Goal: Task Accomplishment & Management: Complete application form

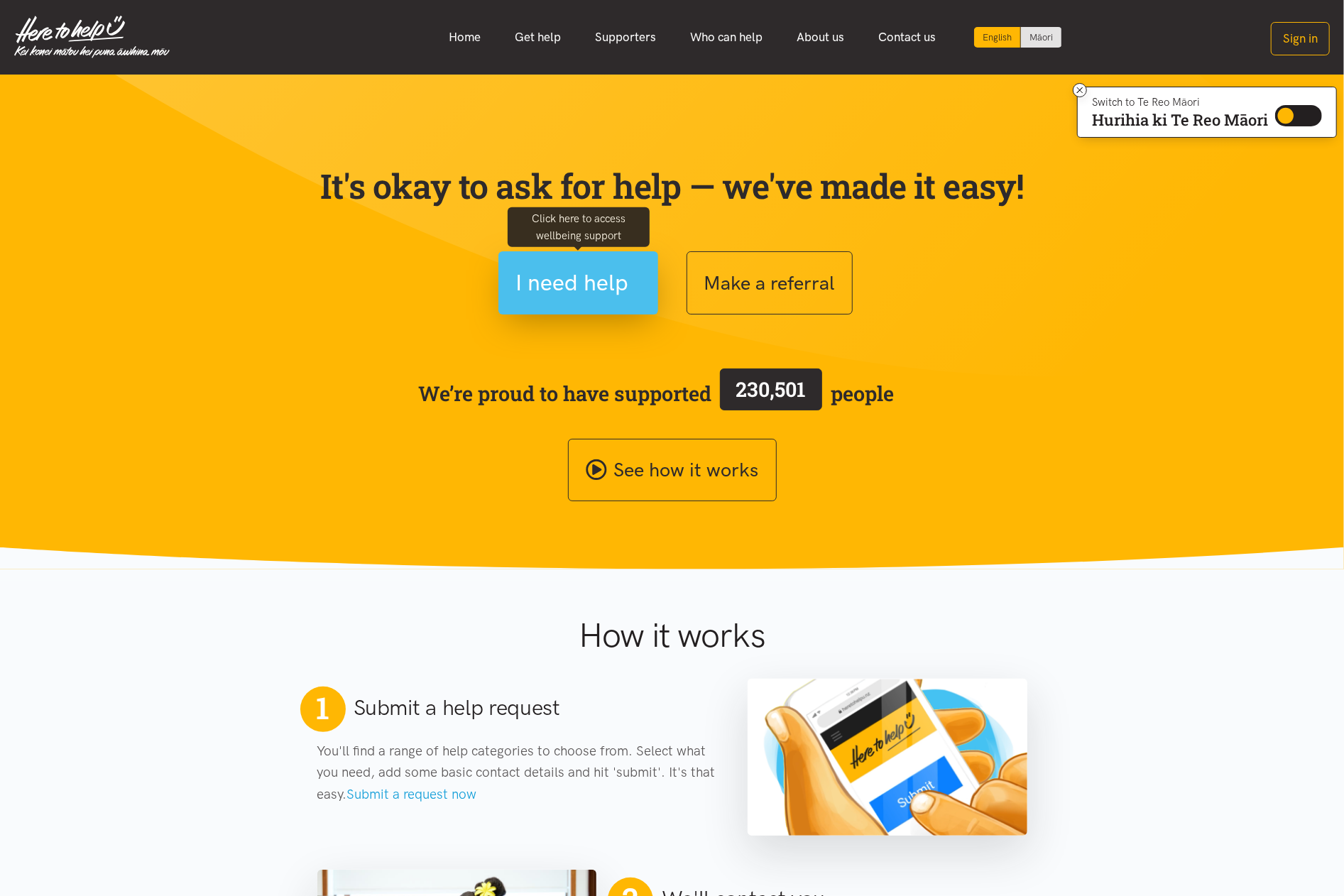
click at [602, 290] on span "I need help" at bounding box center [572, 283] width 113 height 37
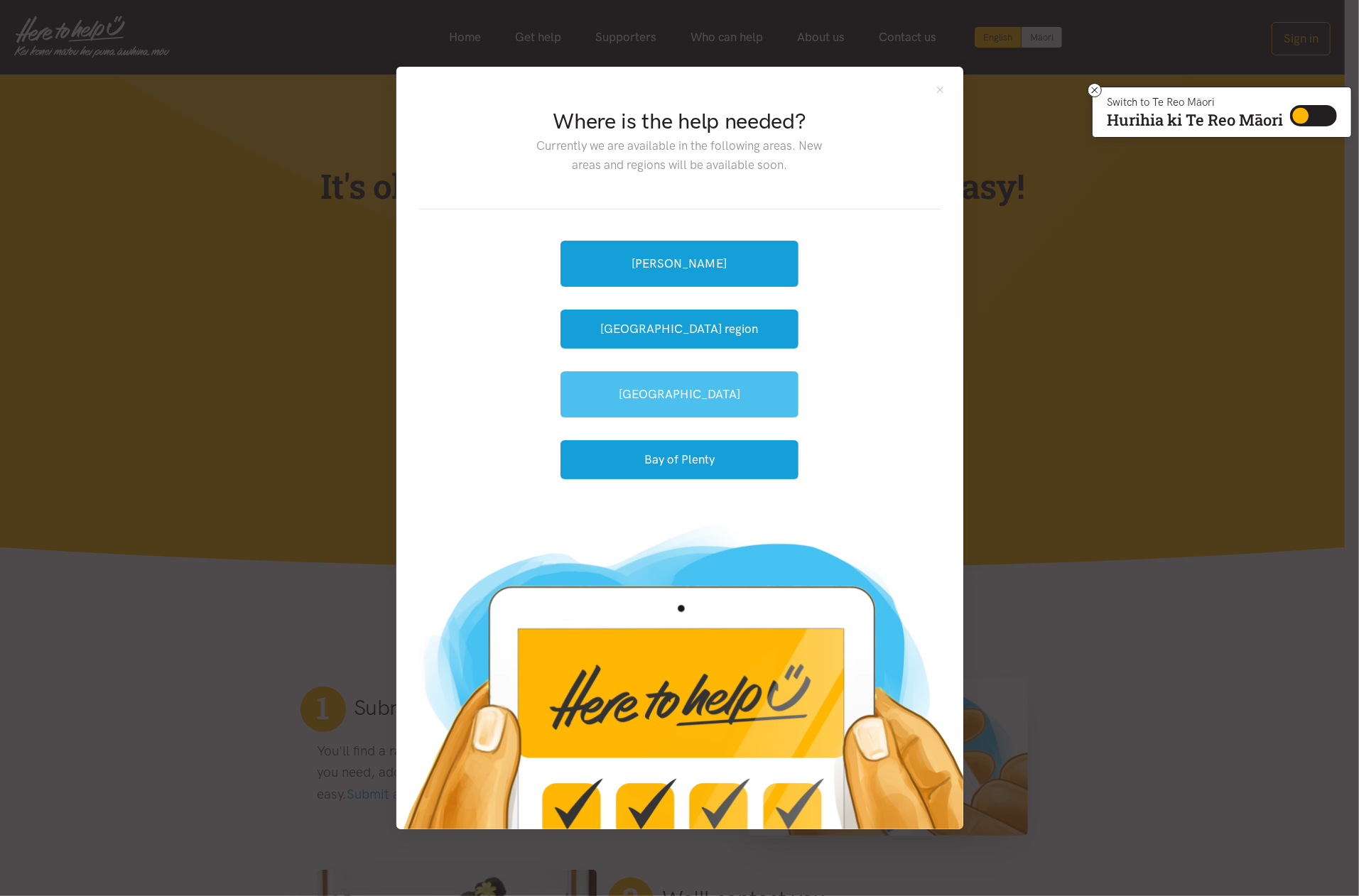
click at [688, 401] on link "[GEOGRAPHIC_DATA]" at bounding box center [679, 394] width 238 height 46
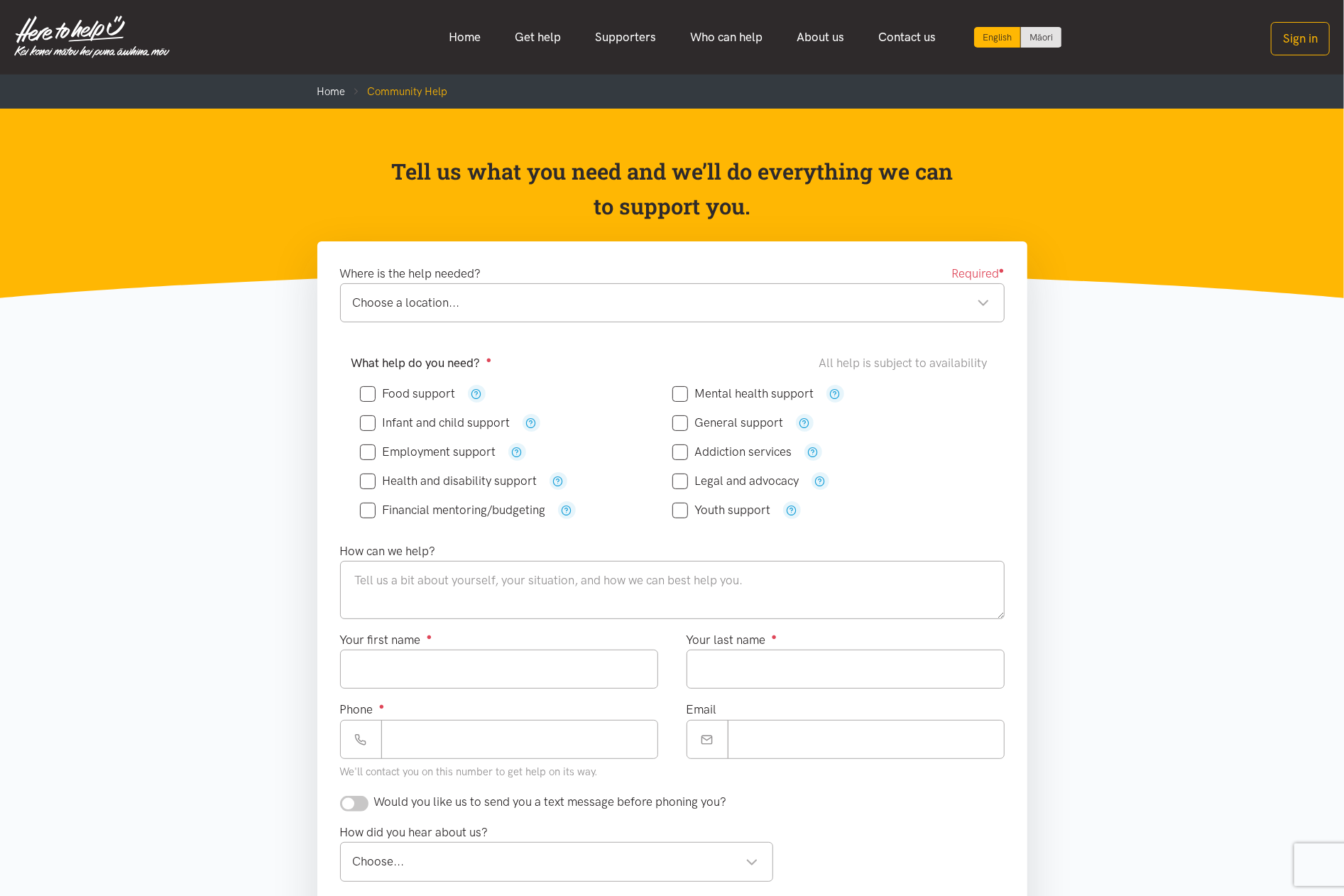
click at [369, 395] on input "Food support" at bounding box center [408, 394] width 96 height 12
checkbox input "true"
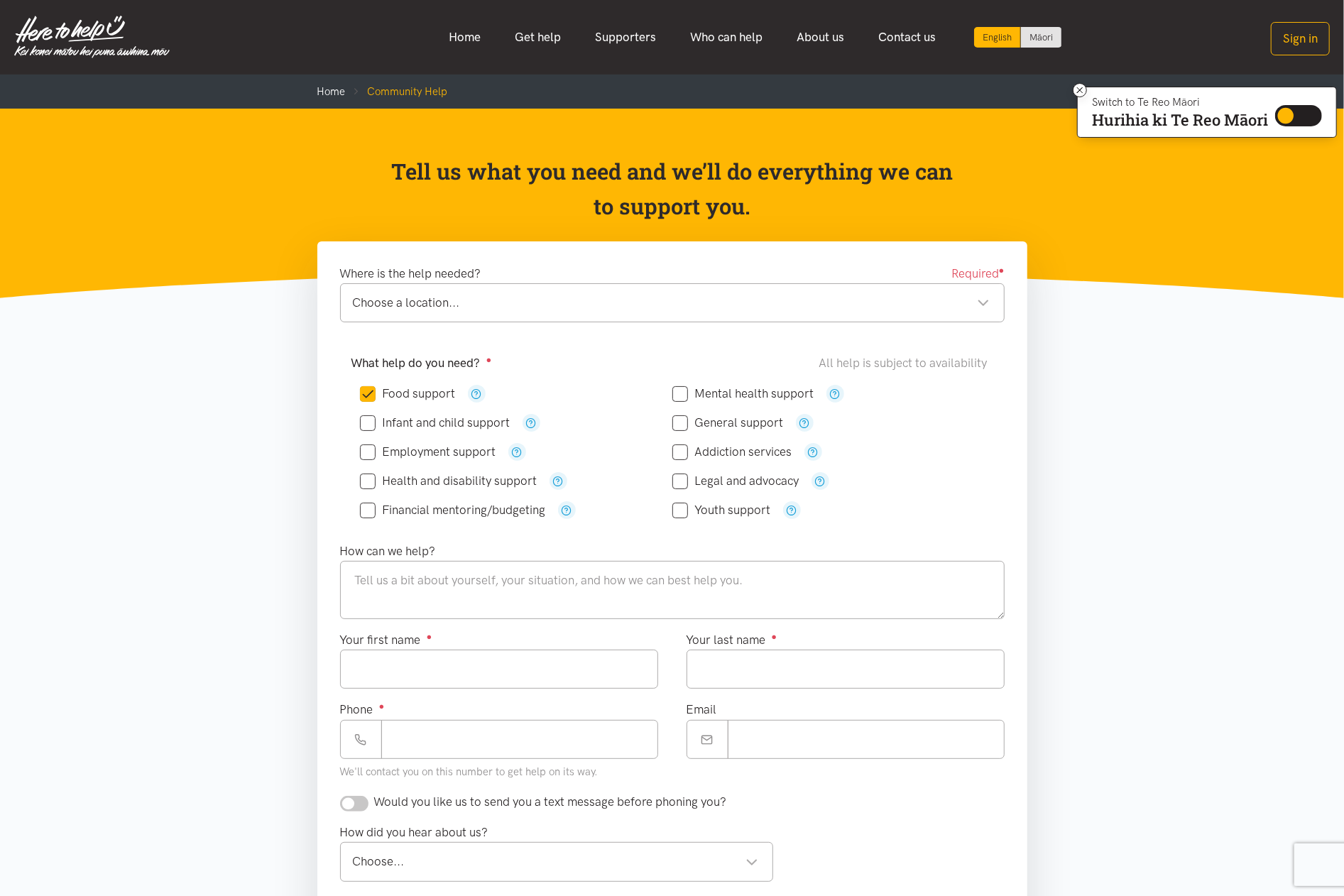
scroll to position [94, 0]
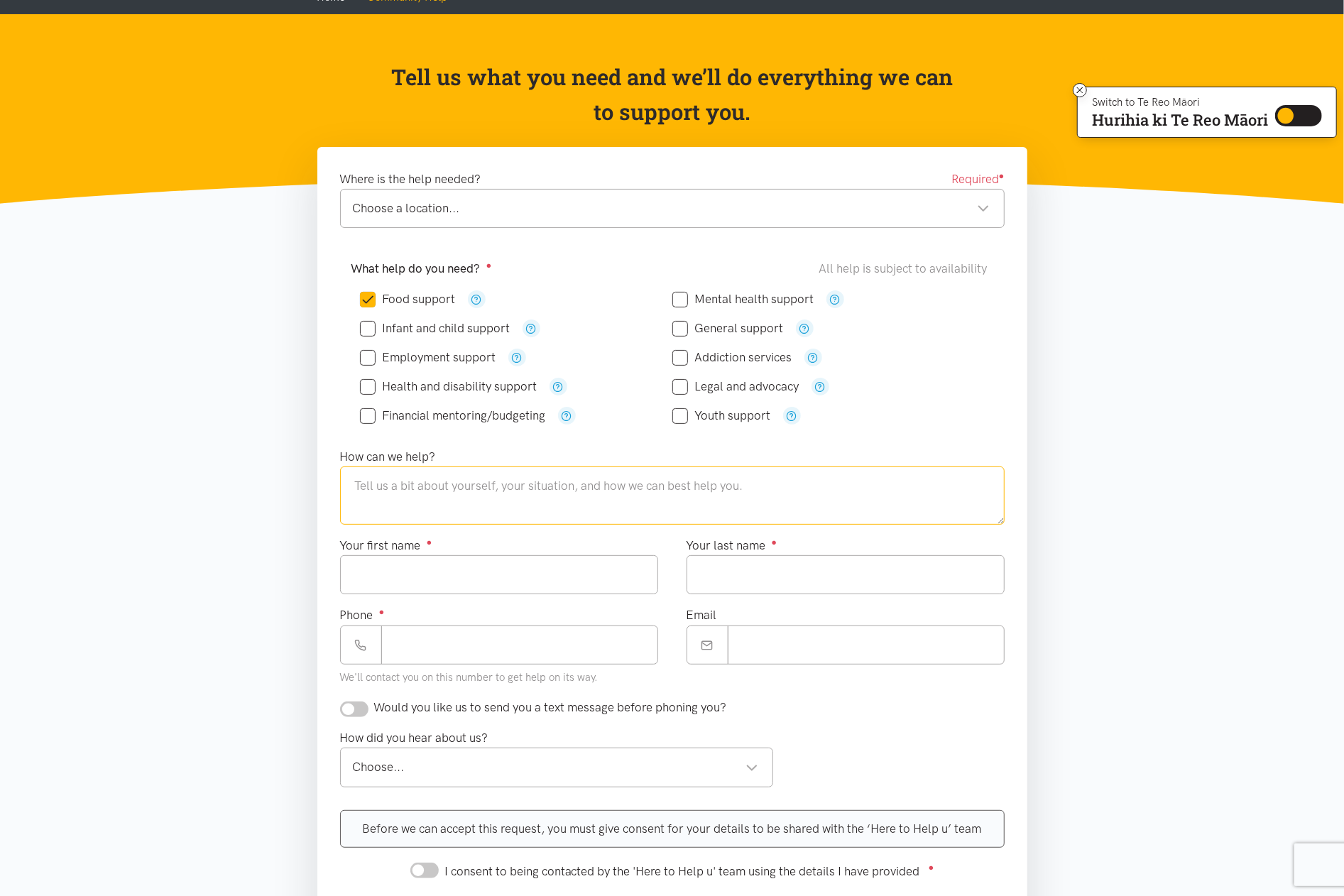
click at [564, 501] on textarea at bounding box center [672, 495] width 665 height 58
type textarea "W"
drag, startPoint x: 428, startPoint y: 487, endPoint x: 354, endPoint y: 487, distance: 74.0
click at [354, 487] on textarea "Gap between WINZ payment and" at bounding box center [672, 495] width 665 height 58
click at [828, 493] on textarea "Not enough money to cover rent, car issues, bills and food. Next WINZ payment a…" at bounding box center [672, 495] width 665 height 58
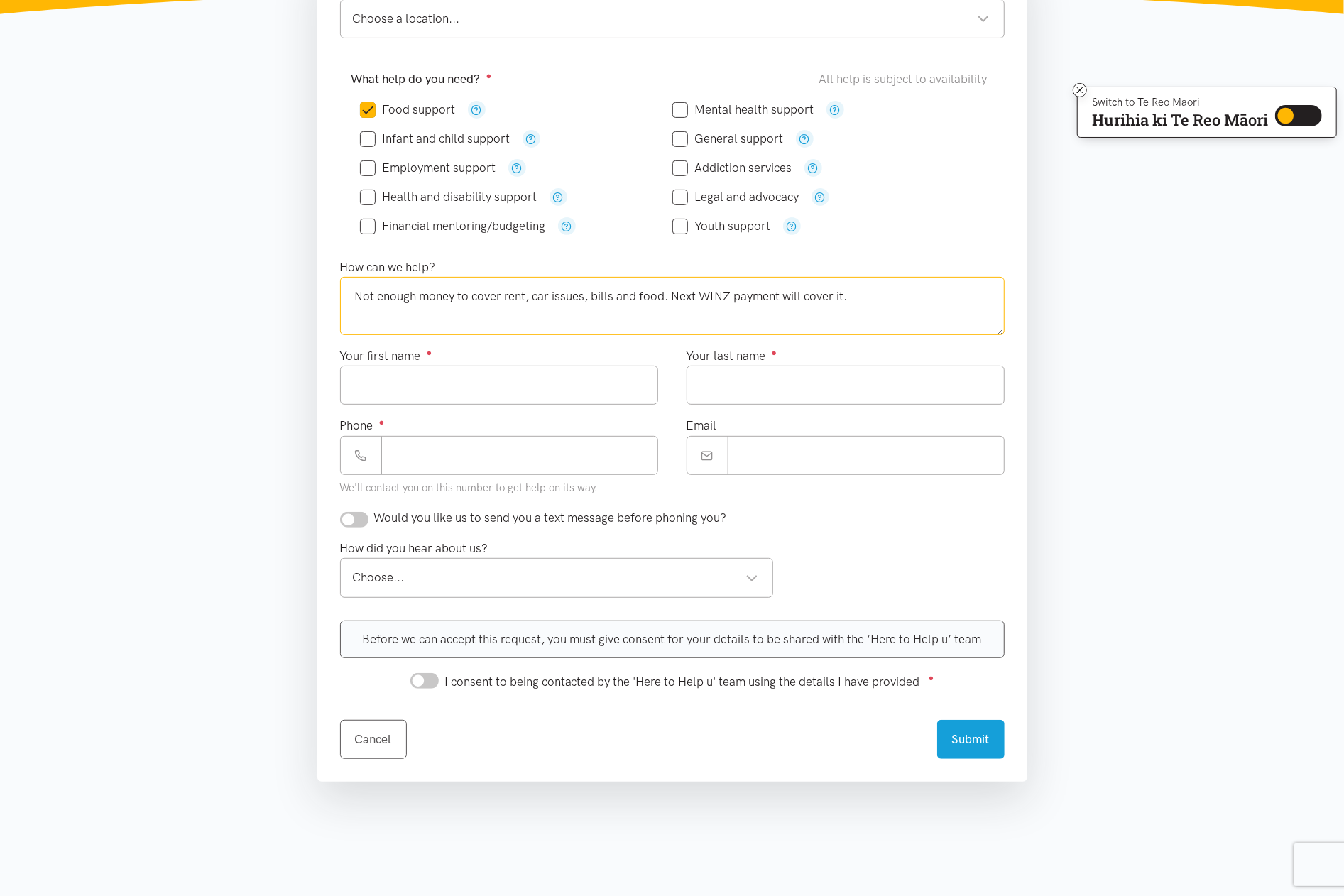
scroll to position [379, 0]
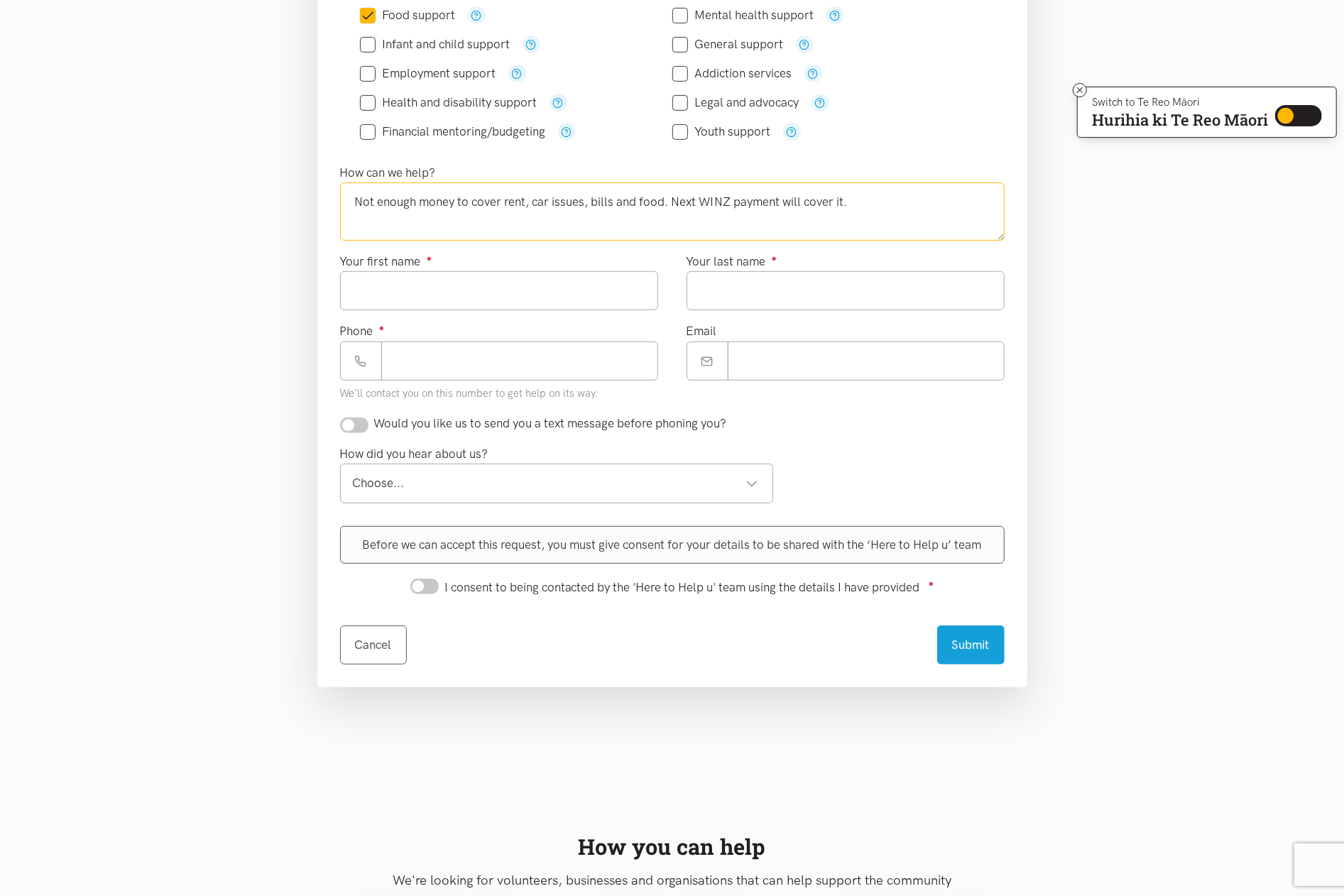
type textarea "Not enough money to cover rent, car issues, bills and food. Next WINZ payment w…"
